Goal: Information Seeking & Learning: Stay updated

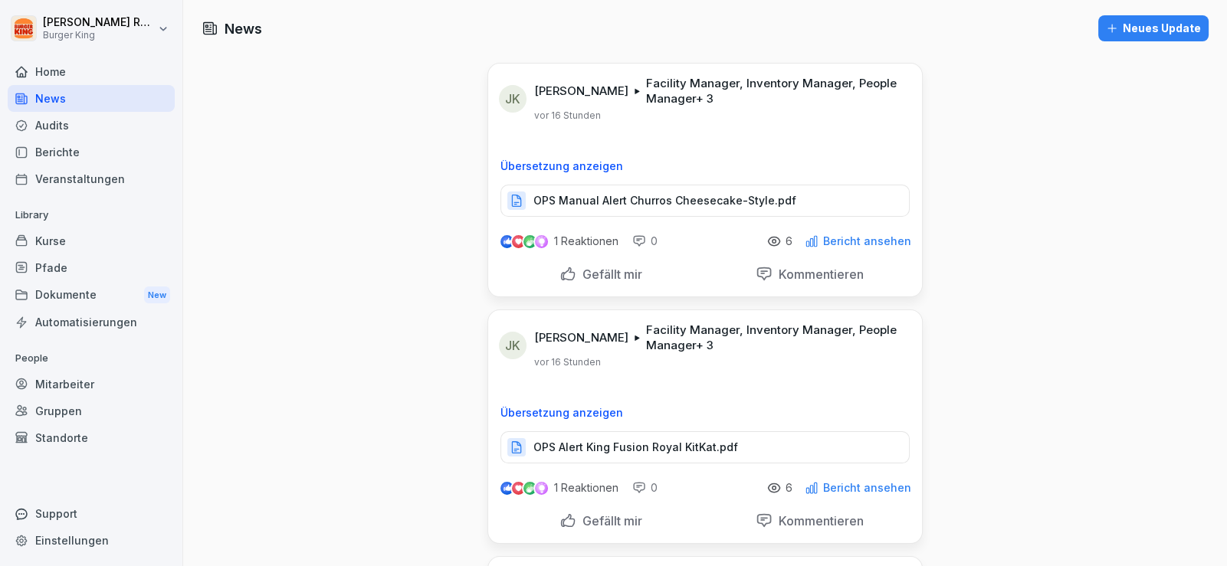
scroll to position [261, 0]
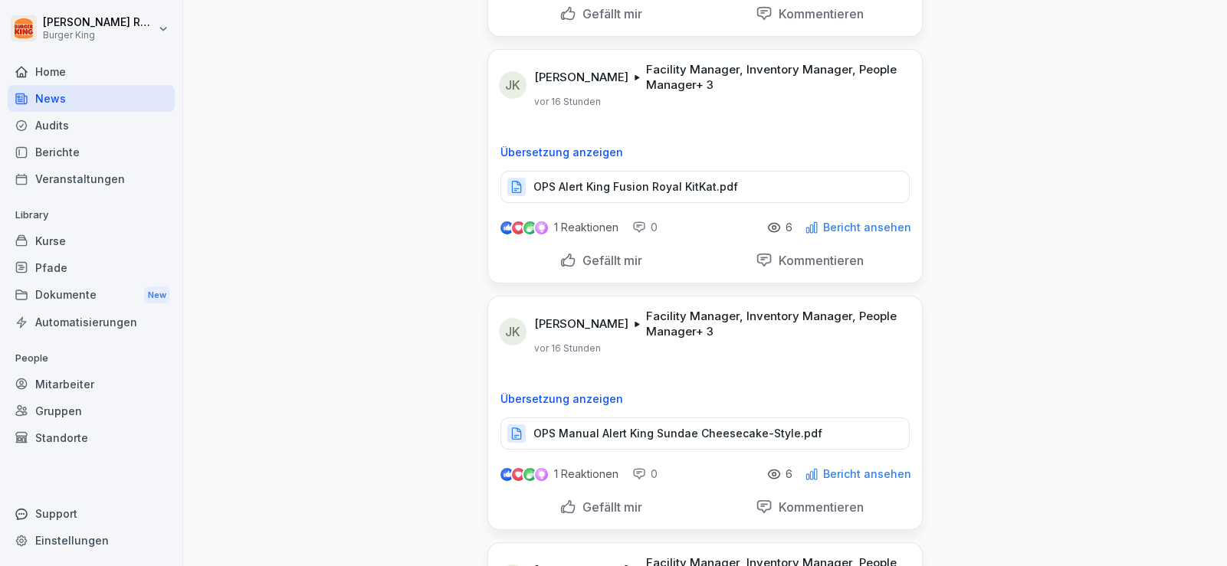
click at [66, 120] on div "Audits" at bounding box center [91, 125] width 167 height 27
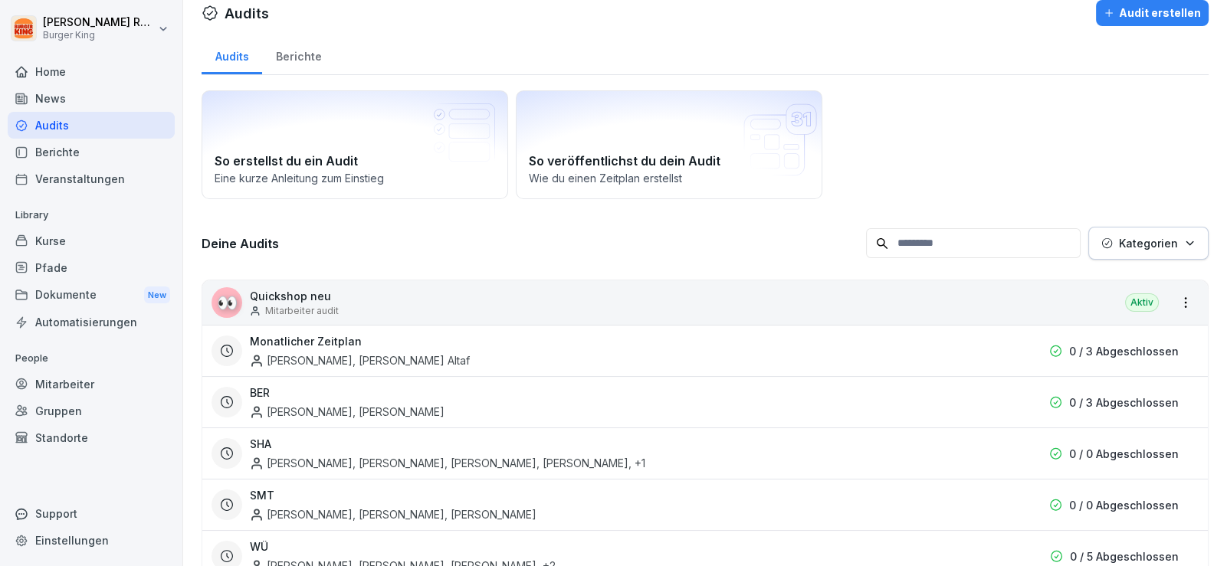
click at [57, 105] on div "News" at bounding box center [91, 98] width 167 height 27
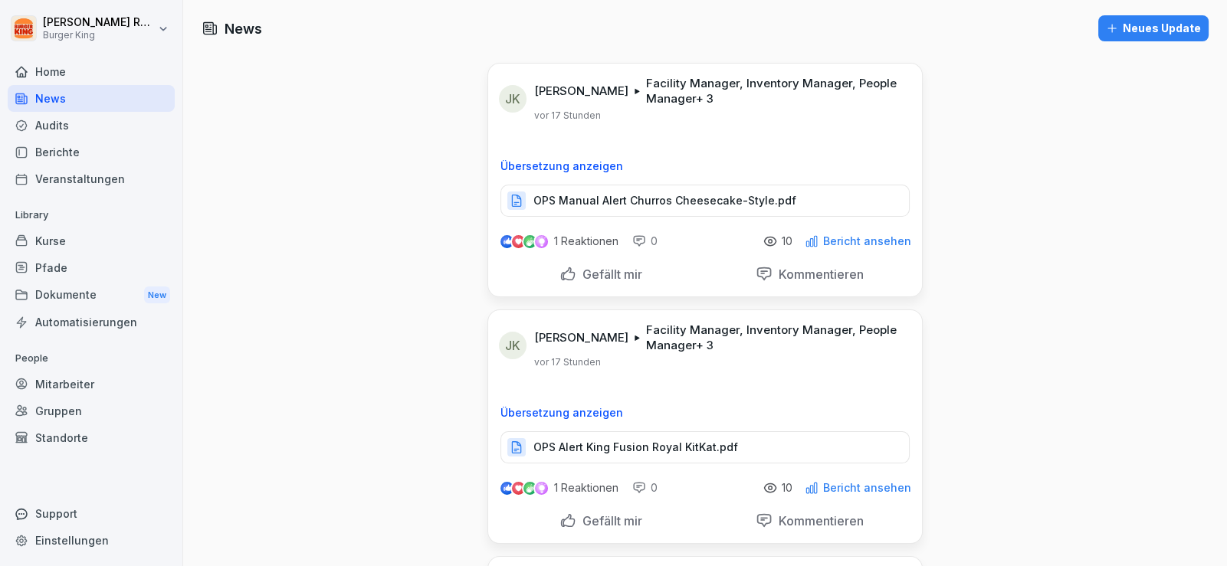
click at [72, 125] on div "Audits" at bounding box center [91, 125] width 167 height 27
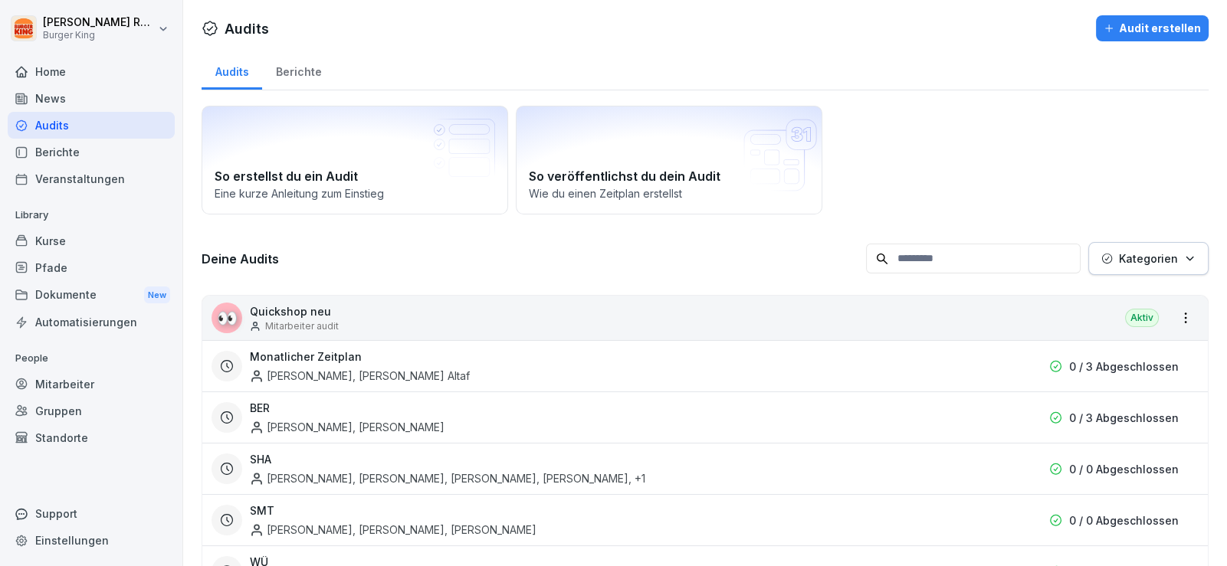
click at [54, 100] on div "News" at bounding box center [91, 98] width 167 height 27
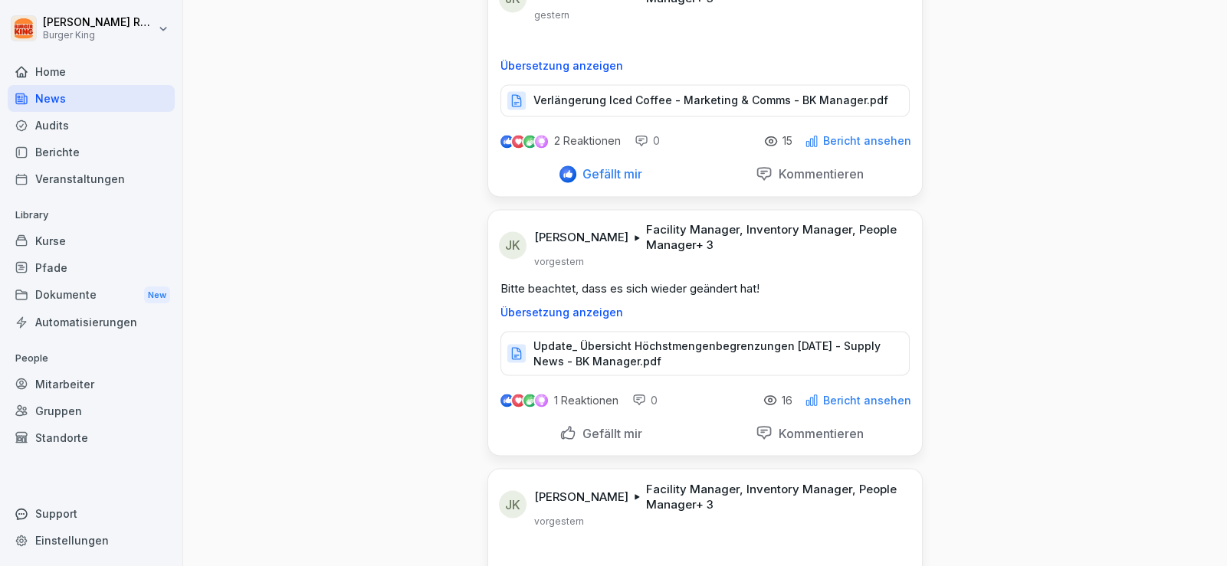
scroll to position [3372, 0]
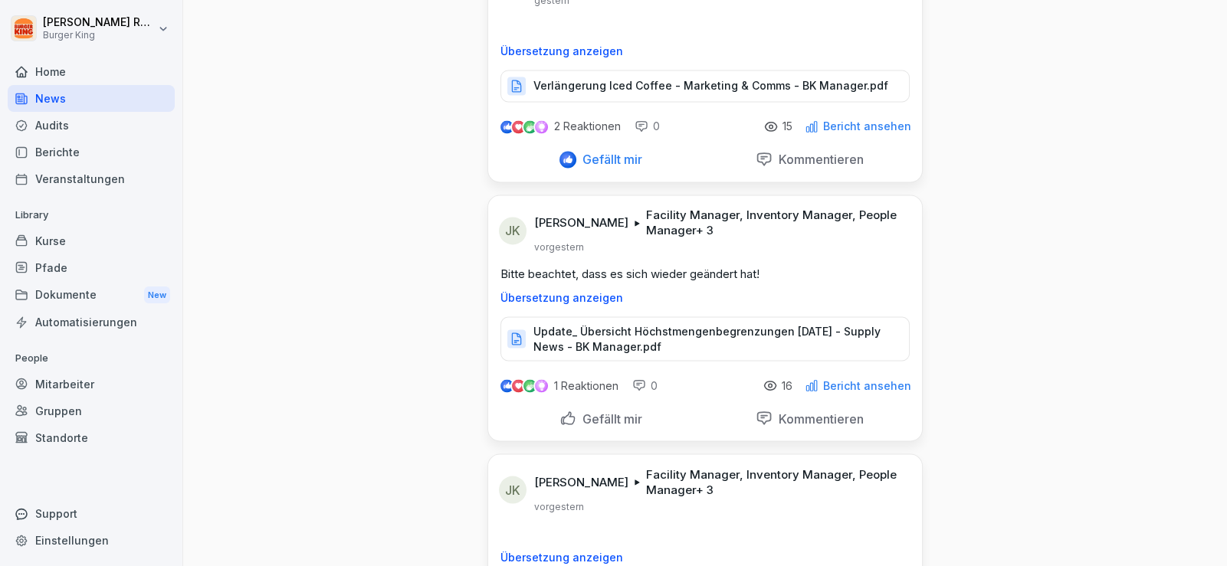
click at [644, 323] on p "Update_ Übersicht Höchstmengenbegrenzungen [DATE] - Supply News - BK Manager.pdf" at bounding box center [713, 338] width 360 height 31
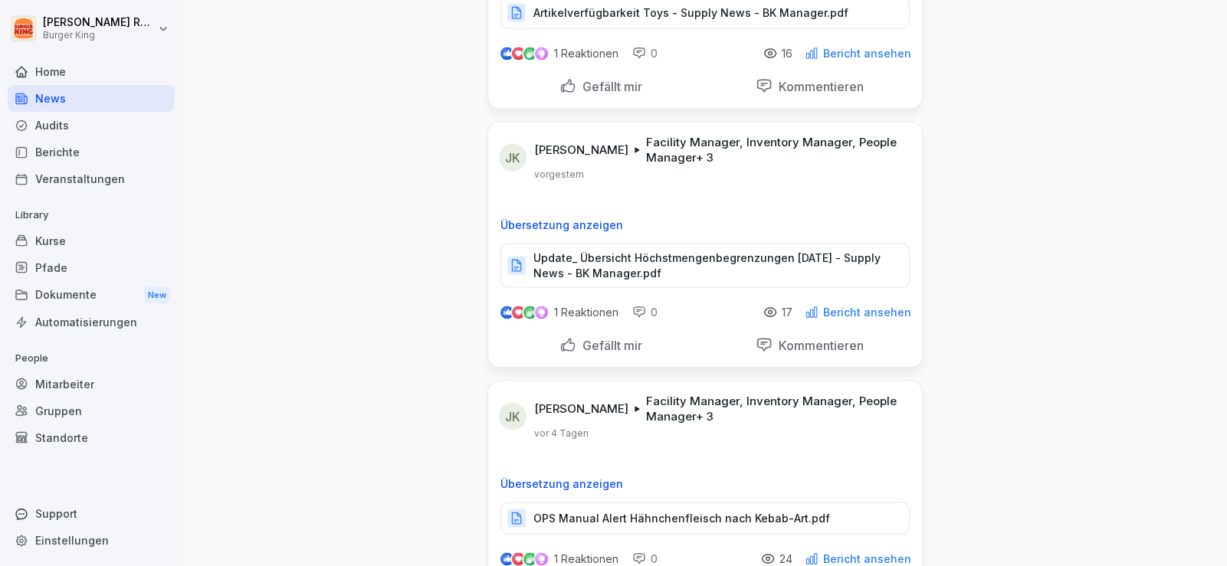
scroll to position [3985, 0]
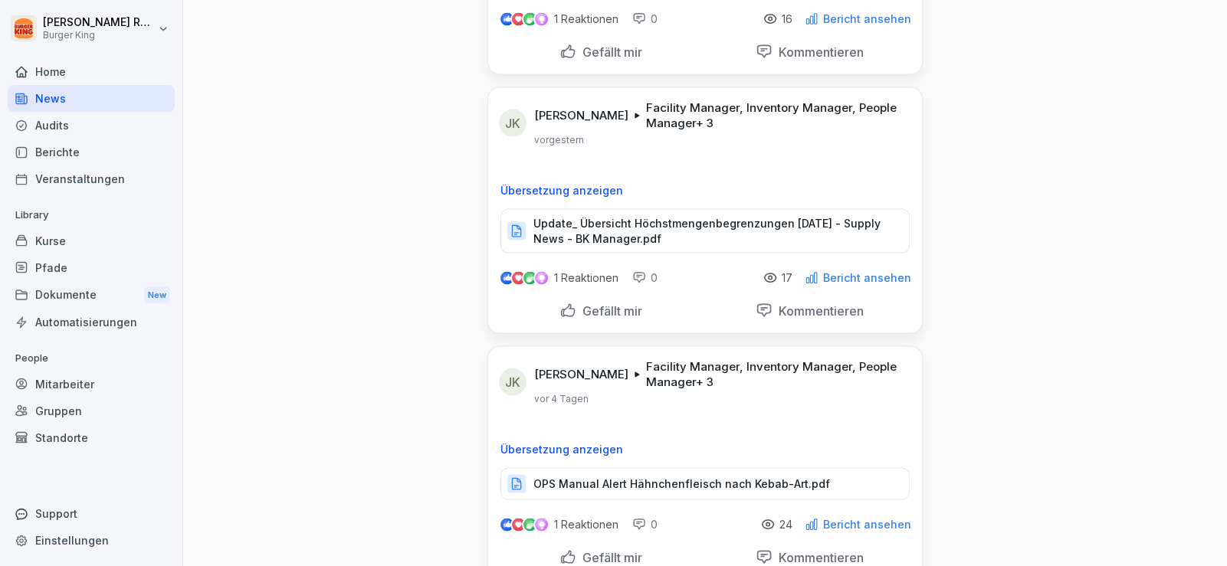
click at [645, 216] on p "Update_ Übersicht Höchstmengenbegrenzungen [DATE] - Supply News - BK Manager.pdf" at bounding box center [713, 231] width 360 height 31
drag, startPoint x: 279, startPoint y: 2, endPoint x: 250, endPoint y: 210, distance: 209.7
